Goal: Find specific page/section: Find specific page/section

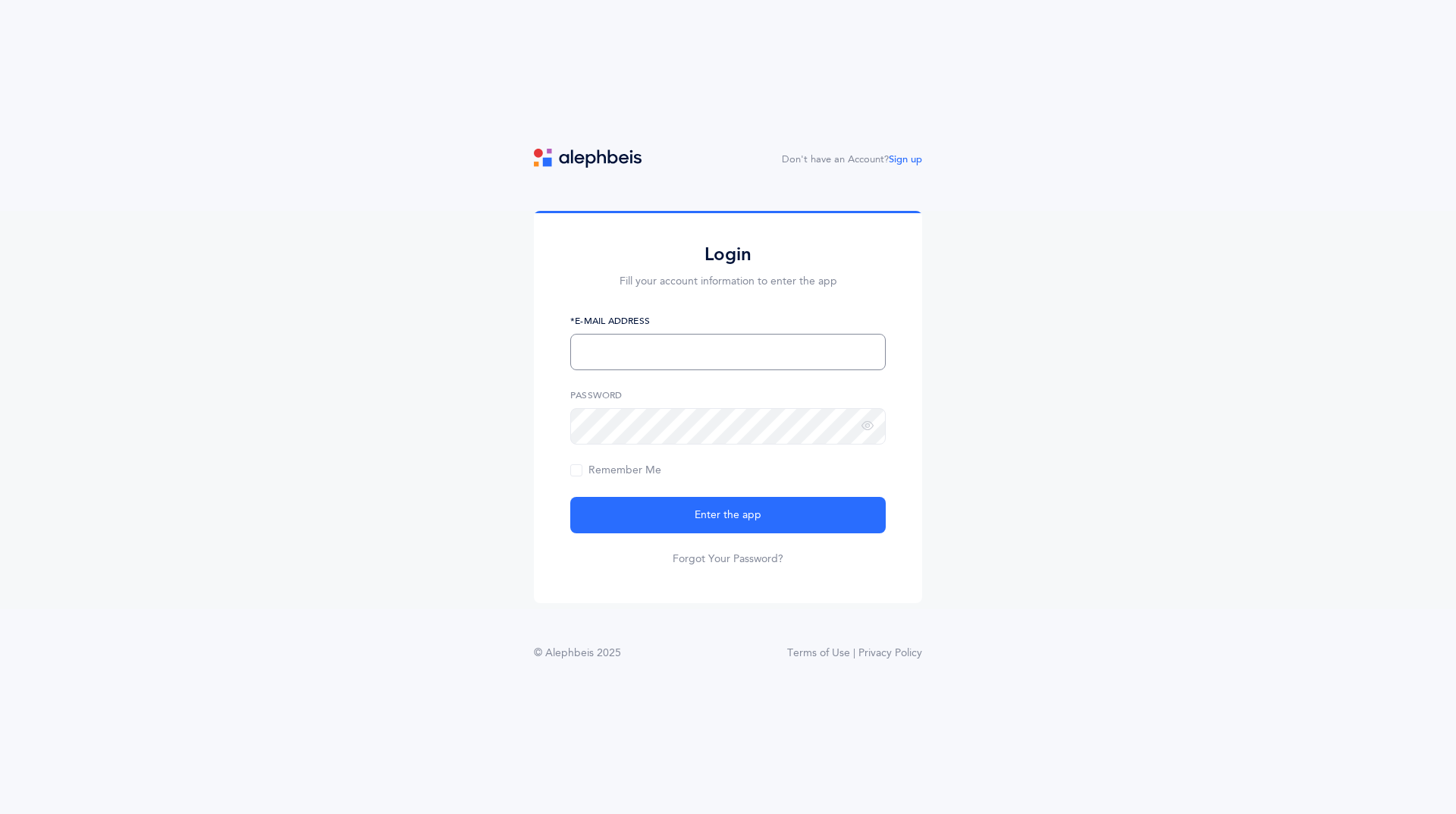
click at [675, 355] on input "text" at bounding box center [728, 352] width 315 height 36
type input "[EMAIL_ADDRESS][DOMAIN_NAME]"
click at [708, 407] on div "Password" at bounding box center [728, 417] width 315 height 57
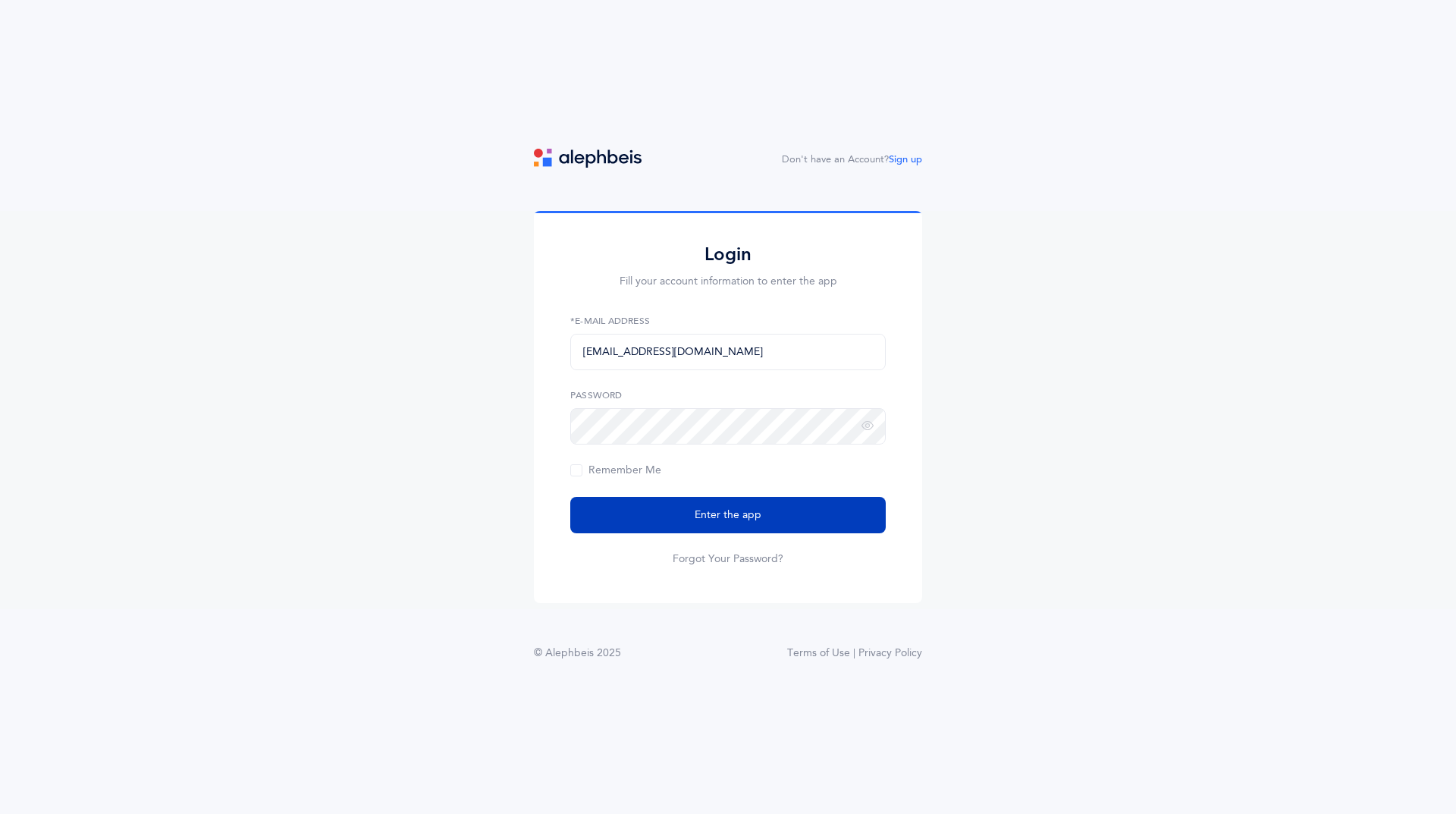
click at [704, 517] on span "Enter the app" at bounding box center [727, 515] width 67 height 15
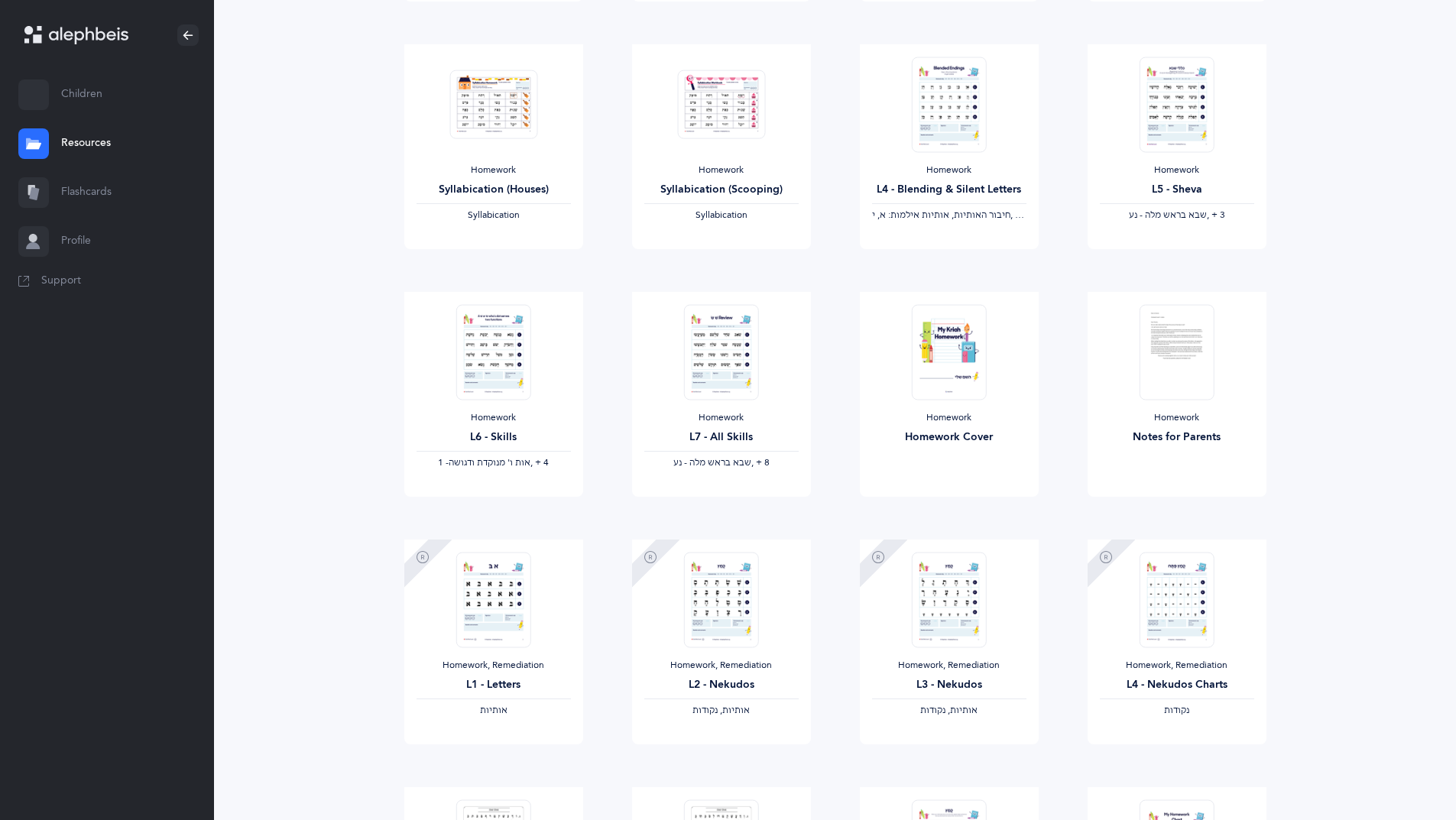
scroll to position [594, 0]
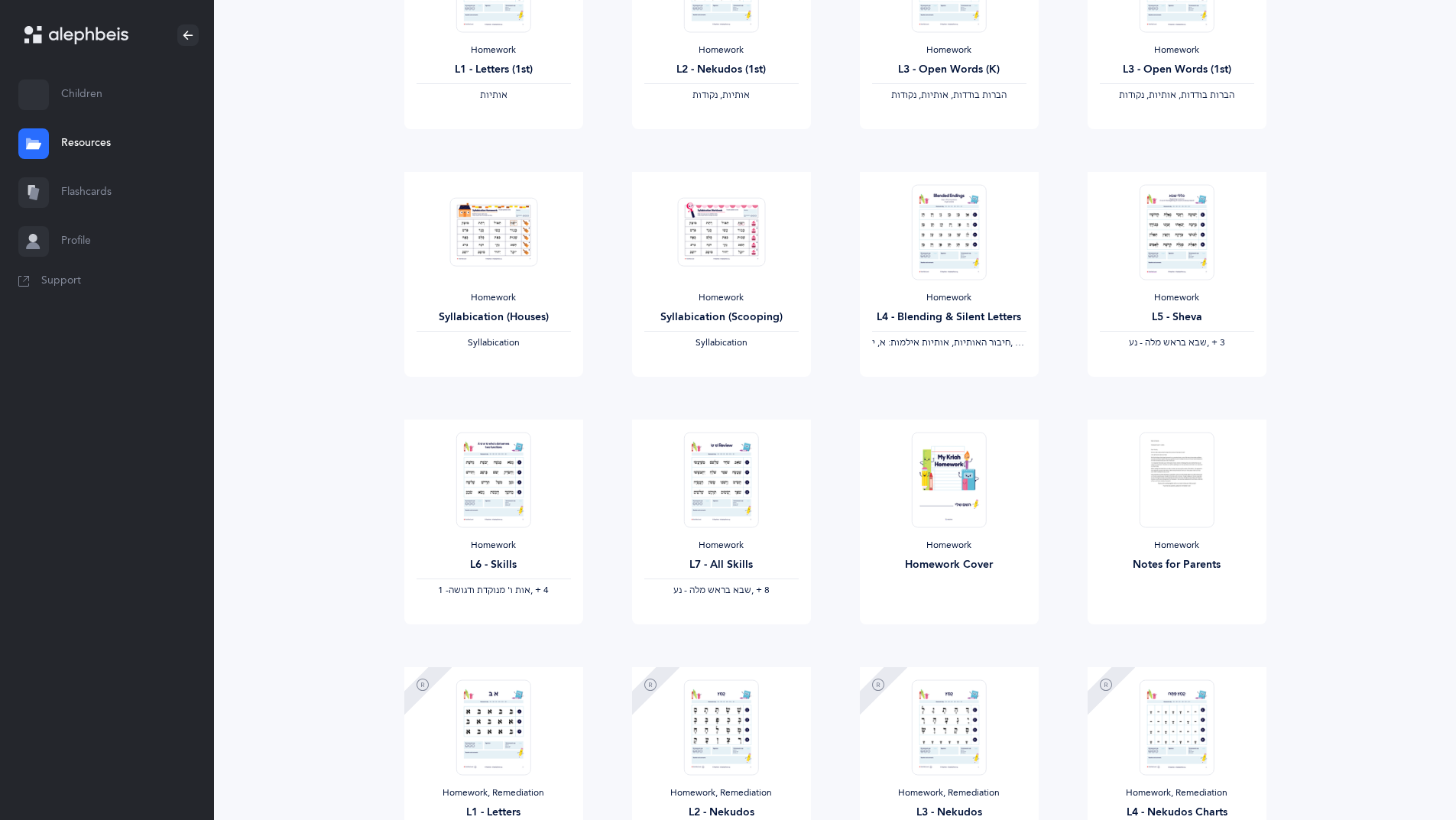
click at [97, 99] on link "Children" at bounding box center [106, 95] width 214 height 49
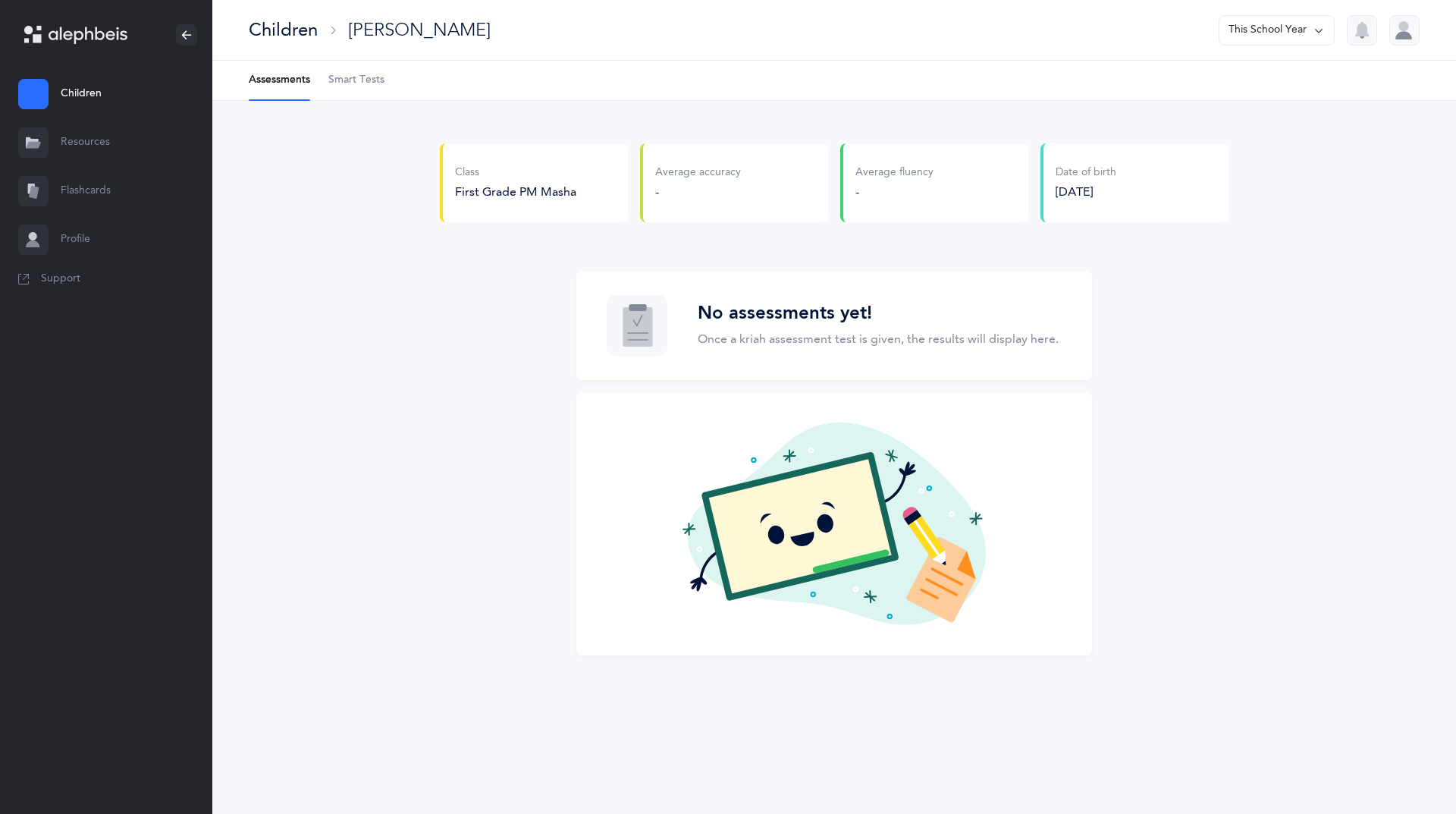
click at [68, 236] on link "Profile" at bounding box center [106, 239] width 212 height 48
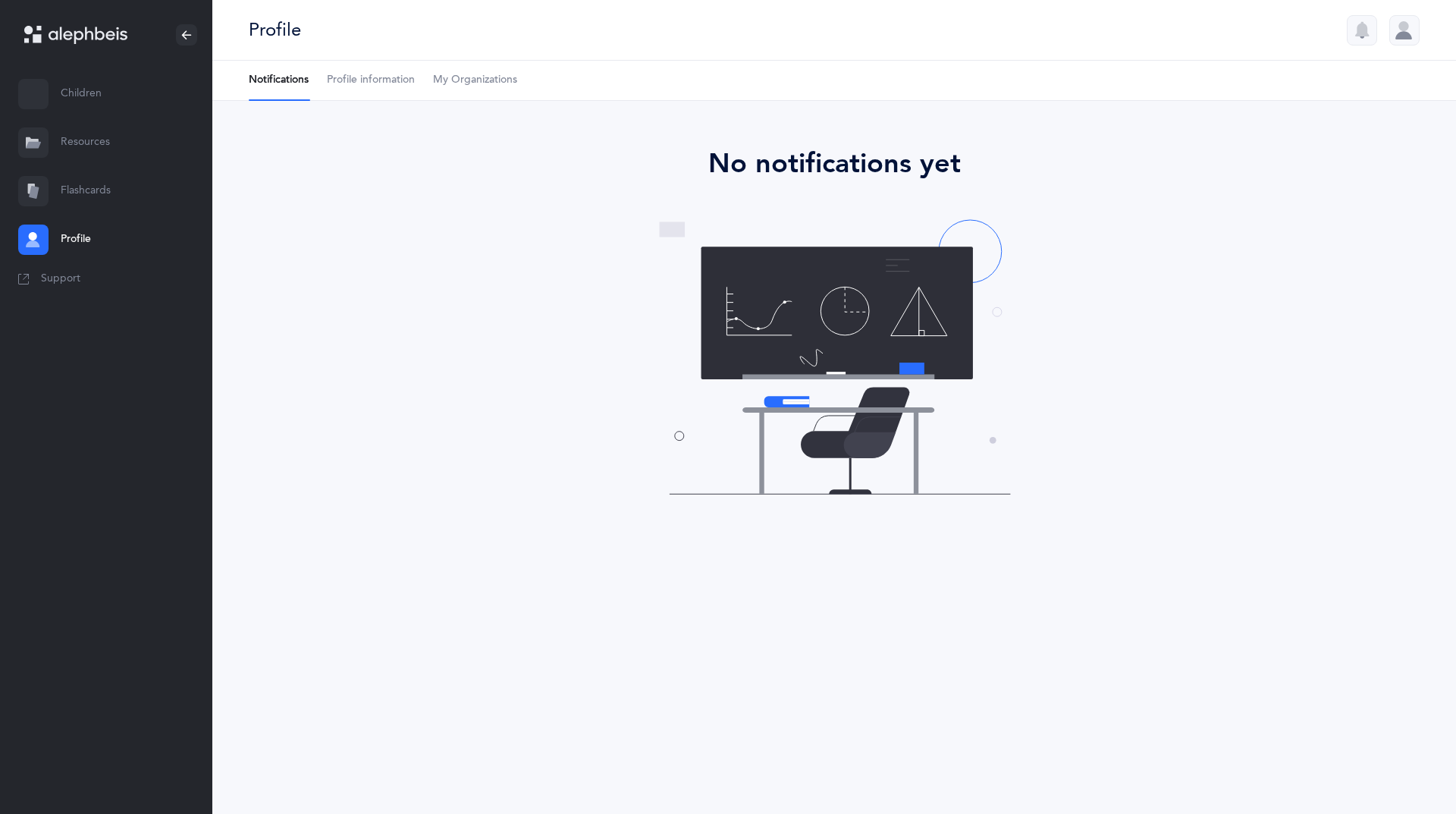
click at [392, 92] on link "Profile information" at bounding box center [371, 80] width 88 height 39
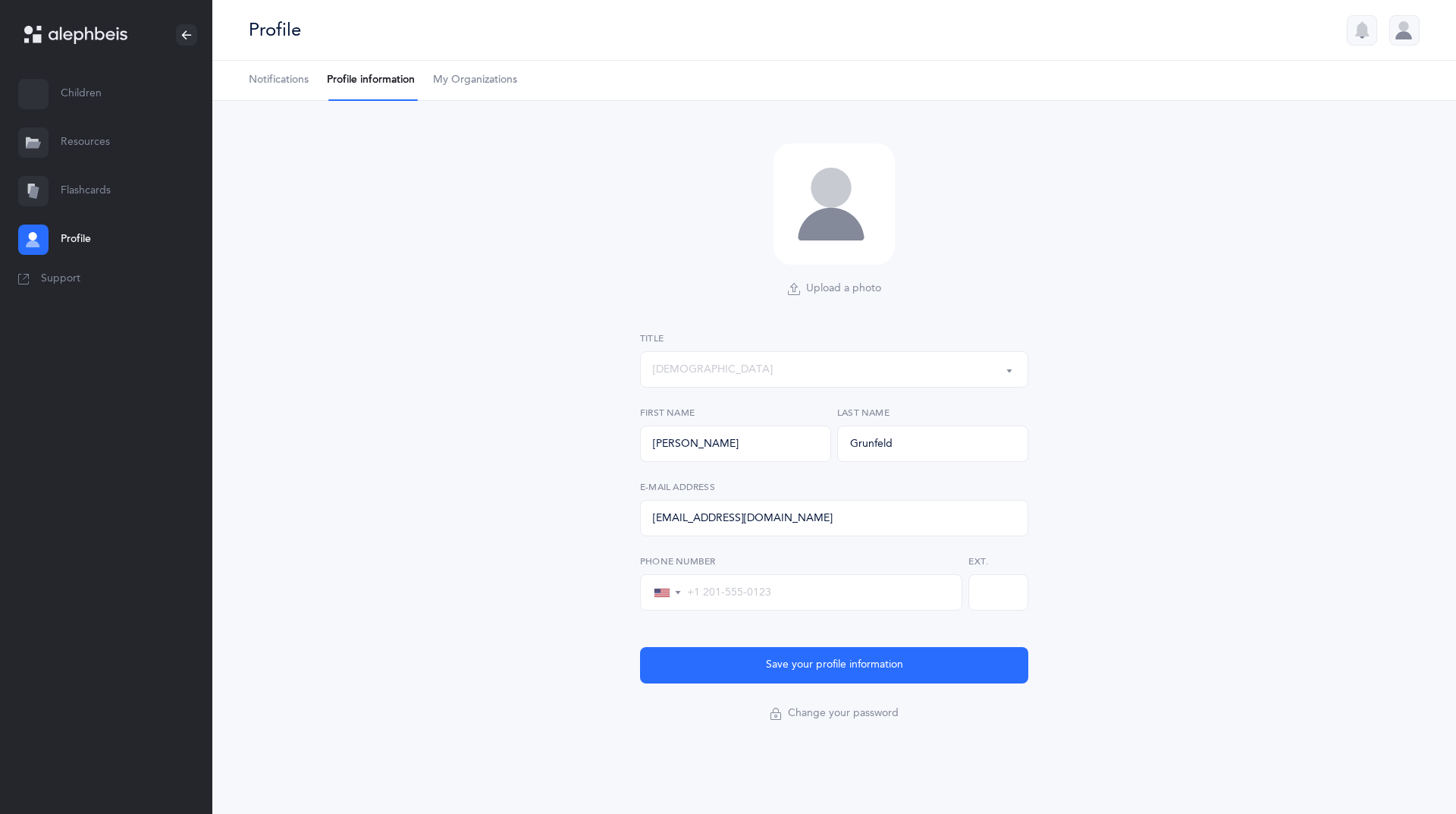
click at [469, 83] on span "My Organizations" at bounding box center [475, 80] width 84 height 15
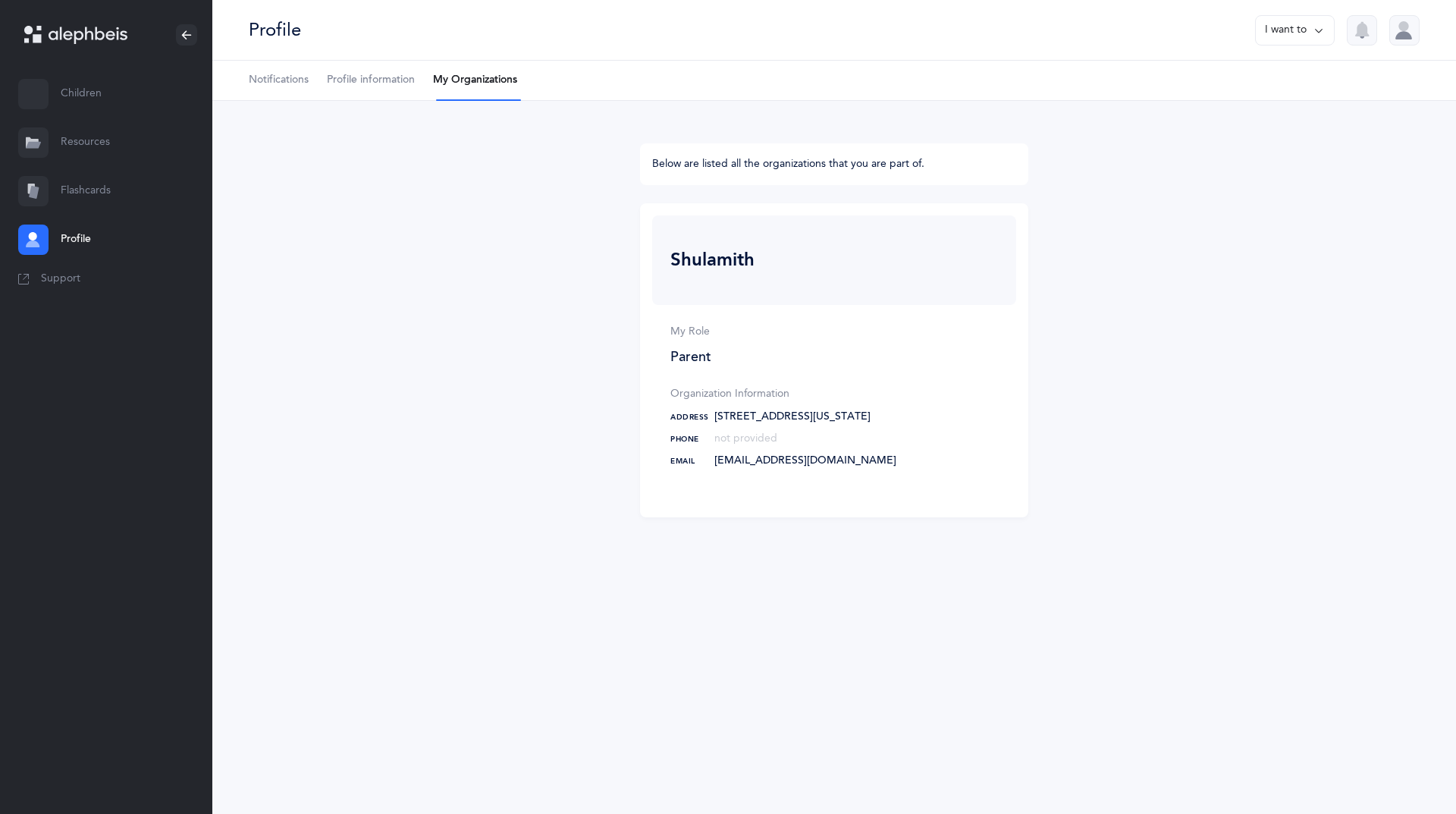
click at [76, 100] on link "Children" at bounding box center [106, 94] width 212 height 48
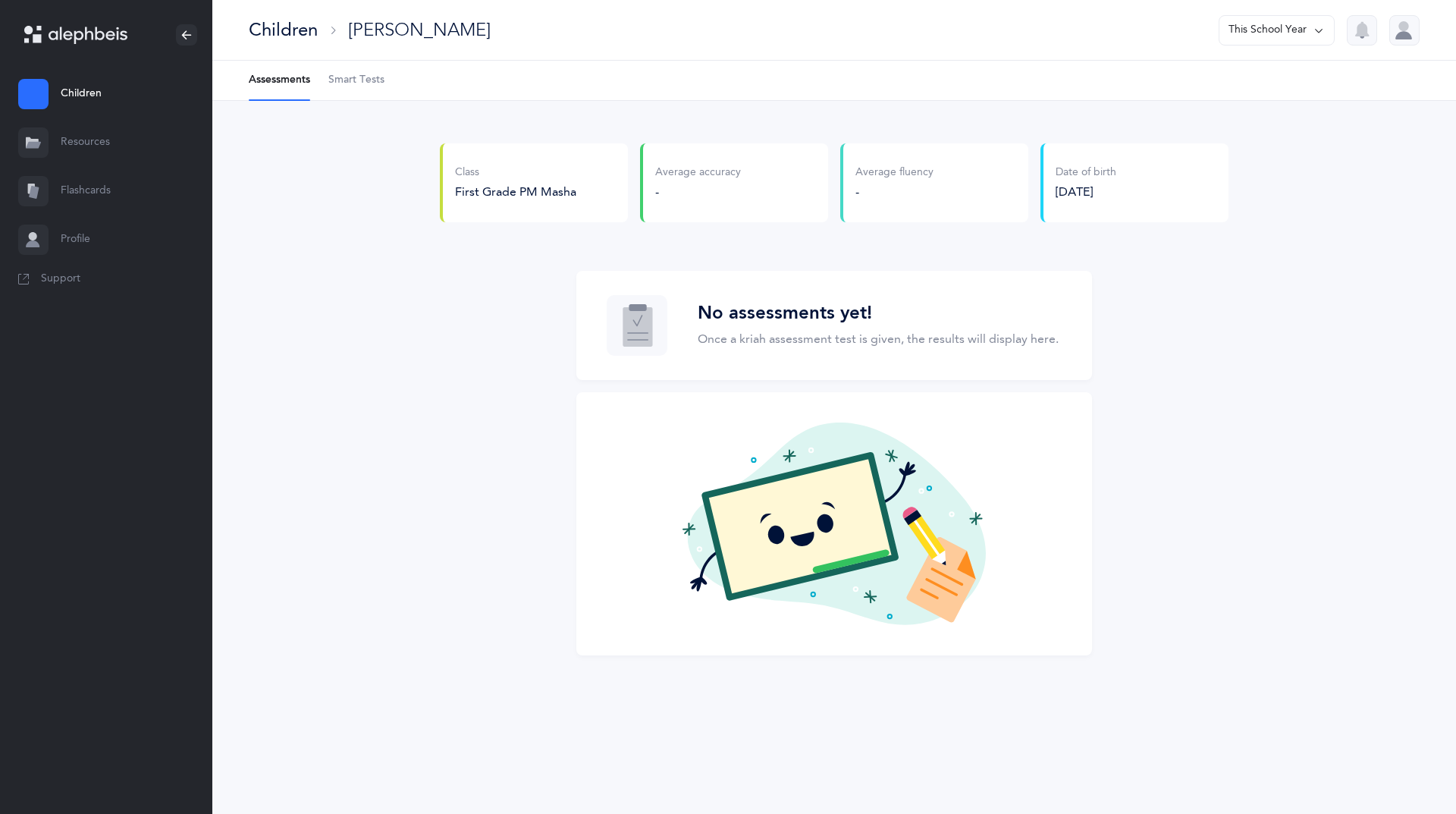
click at [377, 77] on span "Smart Tests" at bounding box center [356, 80] width 56 height 15
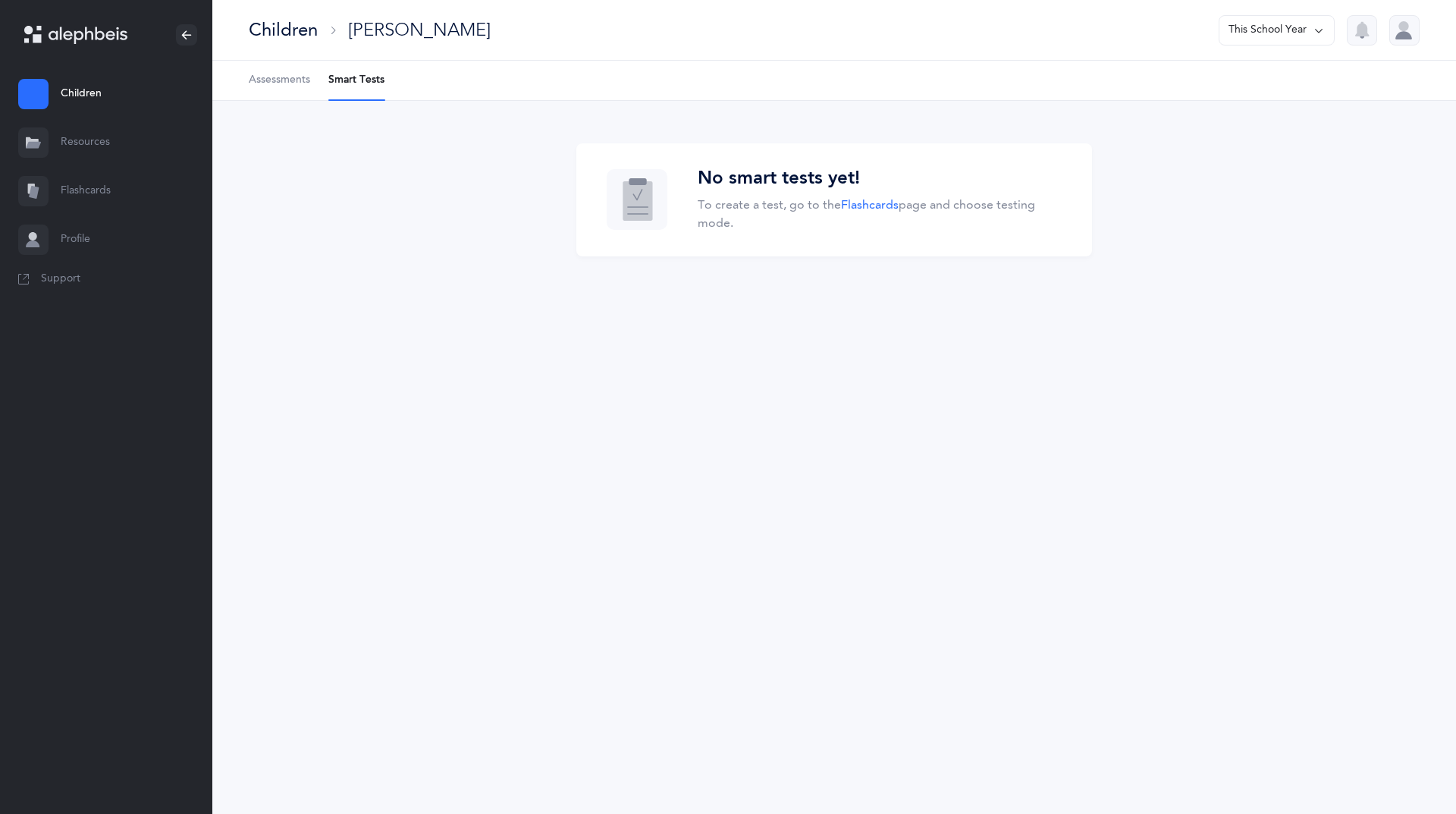
click at [246, 73] on ul "Assessments Smart Tests" at bounding box center [834, 81] width 1244 height 40
click at [273, 70] on link "Assessments" at bounding box center [279, 80] width 61 height 39
